Goal: Task Accomplishment & Management: Use online tool/utility

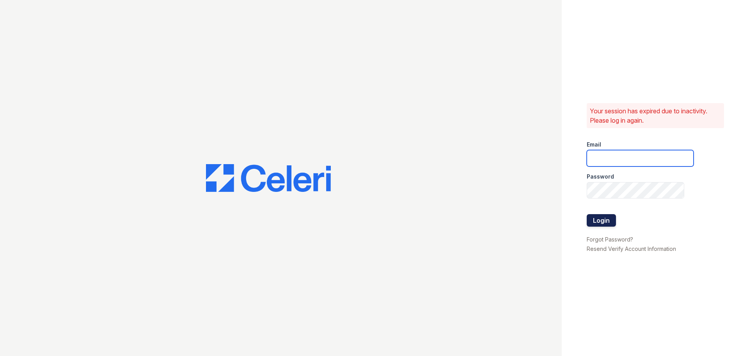
type input "[EMAIL_ADDRESS][DOMAIN_NAME]"
click at [595, 219] on button "Login" at bounding box center [601, 220] width 29 height 12
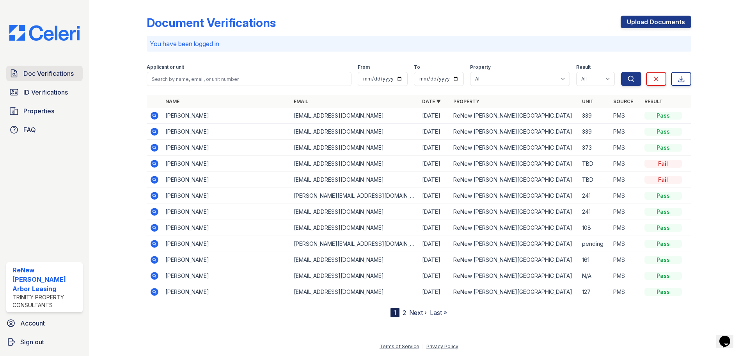
click at [47, 73] on span "Doc Verifications" at bounding box center [48, 73] width 50 height 9
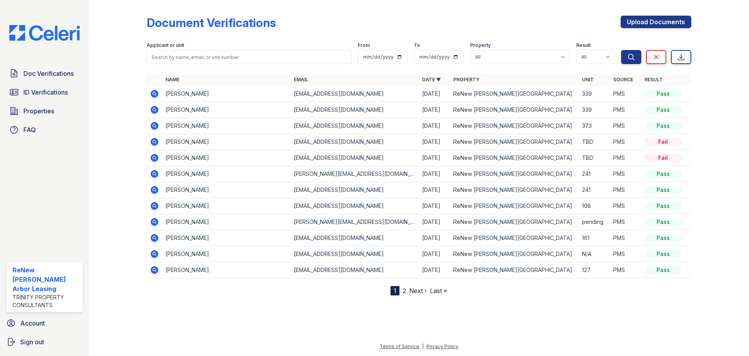
click at [232, 98] on td "Irene Caton" at bounding box center [226, 94] width 128 height 16
click at [157, 93] on icon at bounding box center [155, 94] width 8 height 8
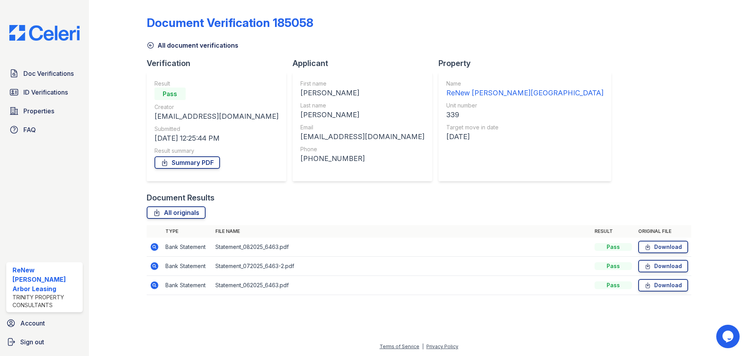
click at [37, 29] on img at bounding box center [44, 33] width 83 height 16
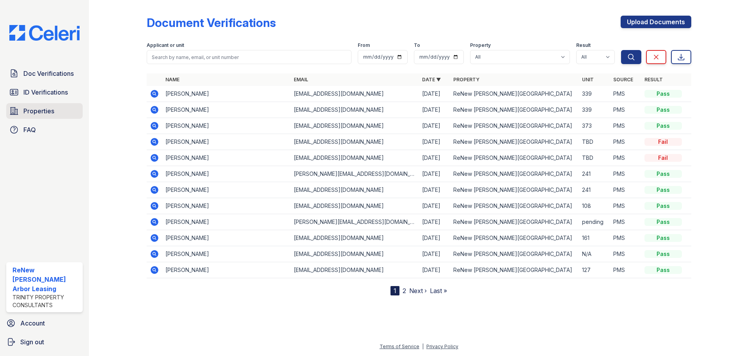
click at [57, 110] on link "Properties" at bounding box center [44, 111] width 77 height 16
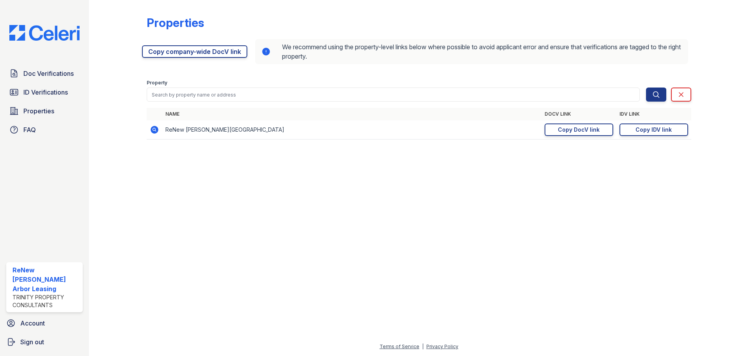
click at [155, 128] on icon at bounding box center [154, 129] width 9 height 9
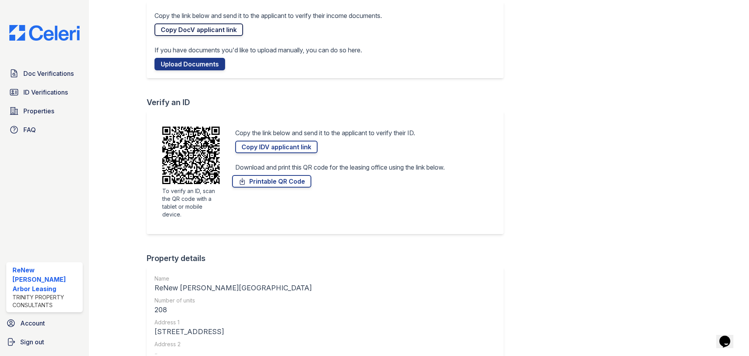
scroll to position [39, 0]
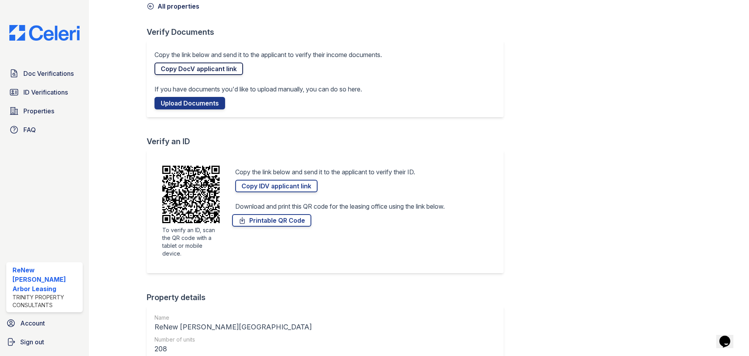
click at [206, 72] on link "Copy DocV applicant link" at bounding box center [199, 68] width 89 height 12
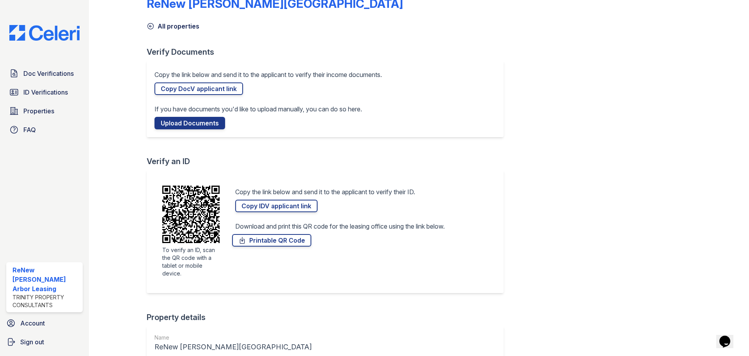
scroll to position [0, 0]
